Goal: Navigation & Orientation: Find specific page/section

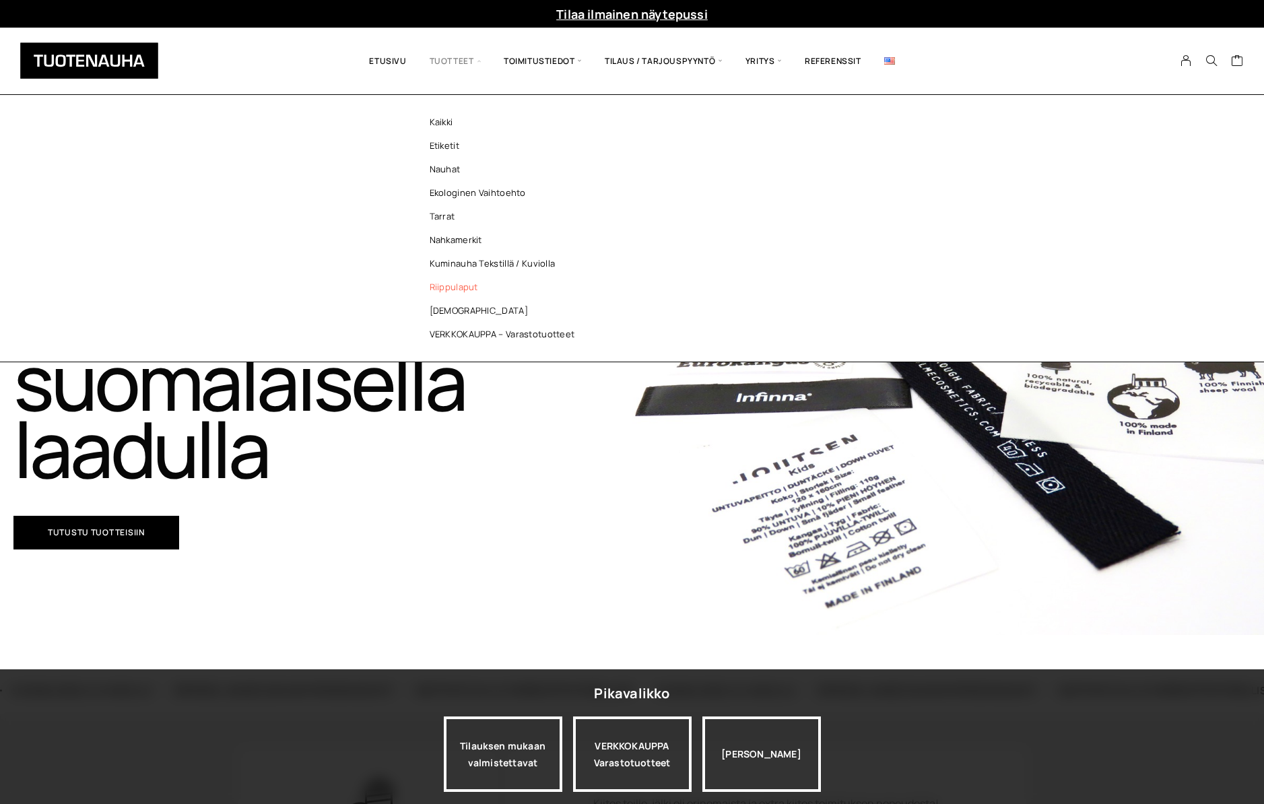
click at [453, 286] on link "Riippulaput" at bounding box center [505, 287] width 195 height 24
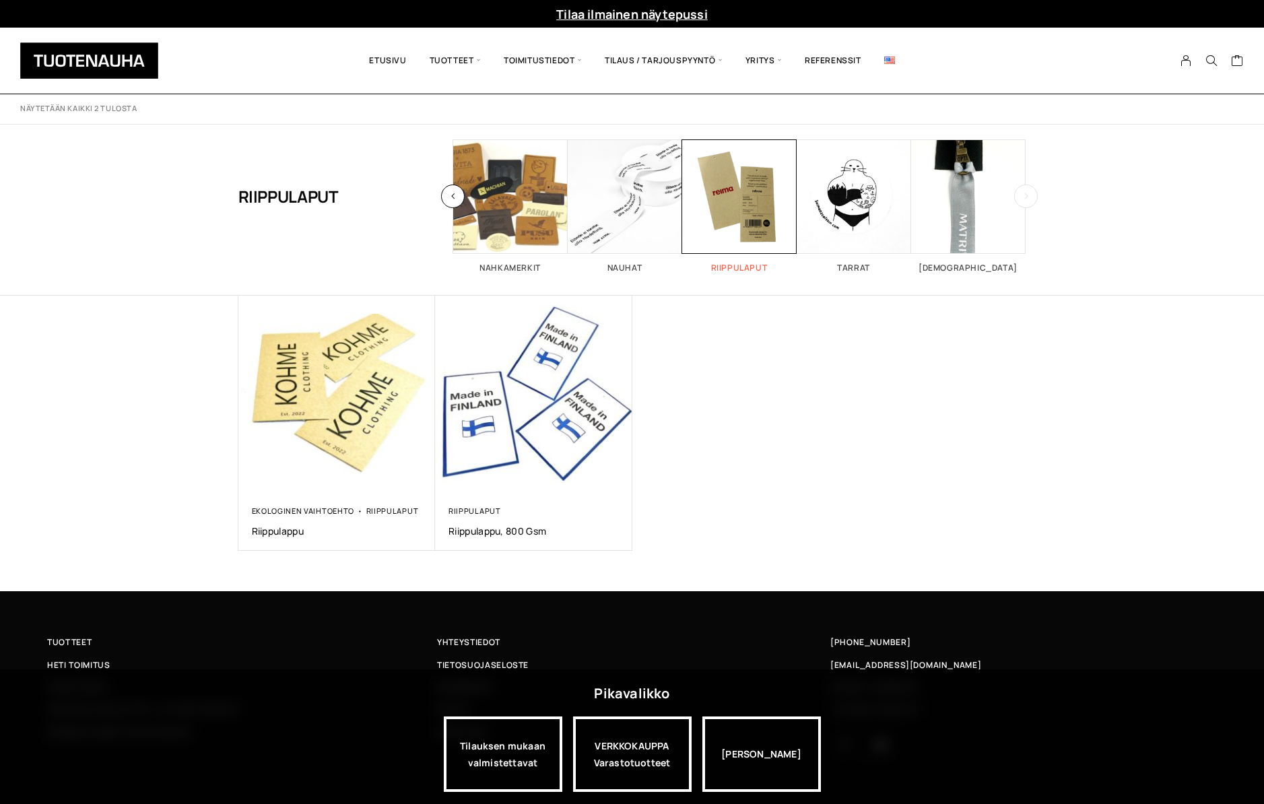
click at [748, 231] on span "Visit product category Riippulaput" at bounding box center [739, 196] width 115 height 115
click at [735, 267] on h2 "Riippulaput 2" at bounding box center [739, 268] width 115 height 8
click at [733, 217] on span "Visit product category Riippulaput" at bounding box center [739, 196] width 115 height 115
